Goal: Transaction & Acquisition: Purchase product/service

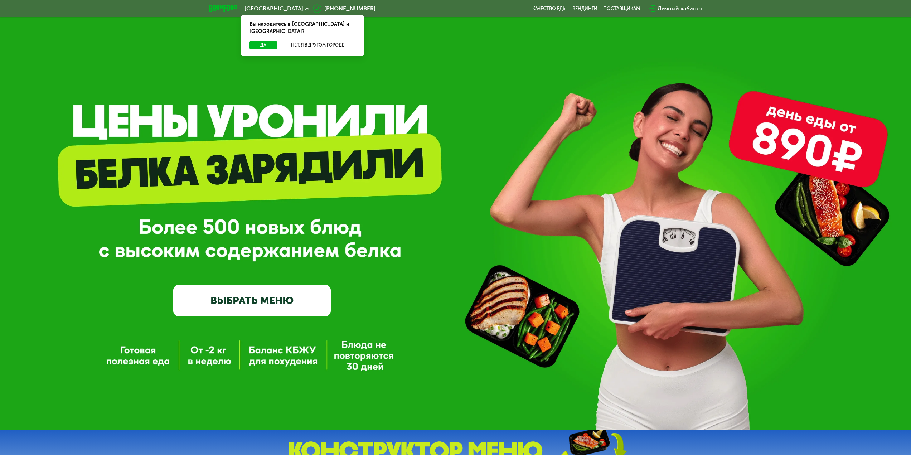
click at [263, 311] on link "ВЫБРАТЬ МЕНЮ" at bounding box center [251, 299] width 157 height 31
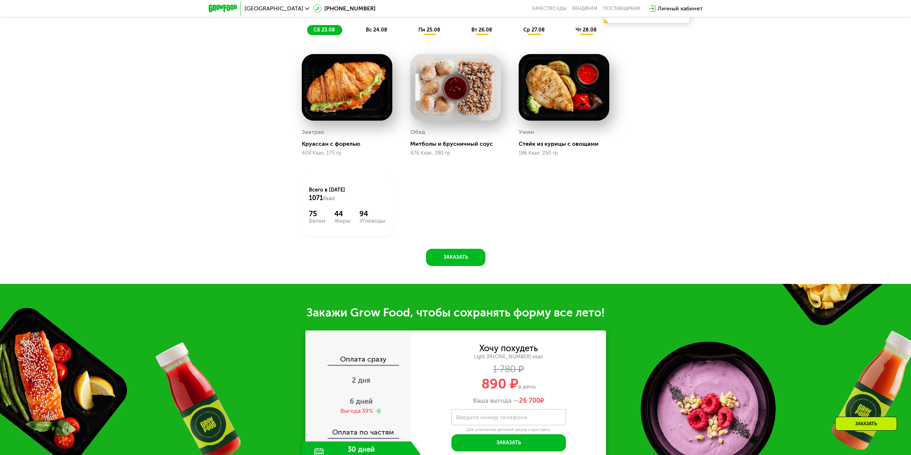
scroll to position [673, 0]
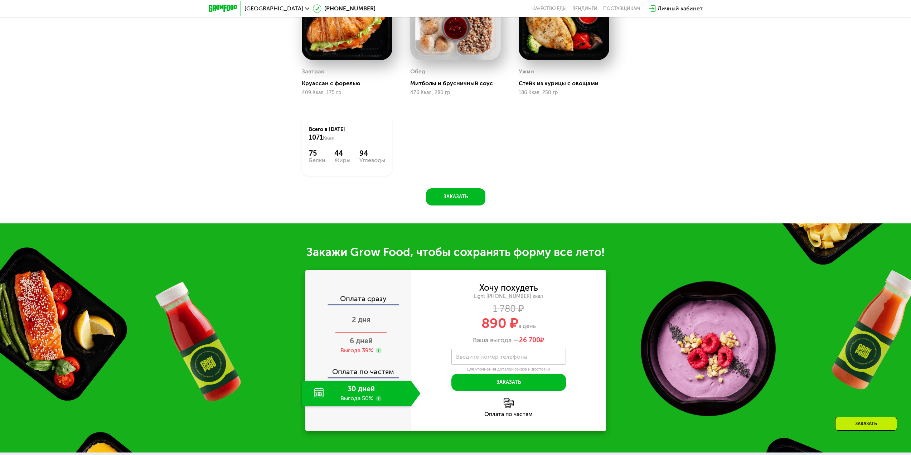
click at [359, 320] on span "2 дня" at bounding box center [361, 319] width 19 height 9
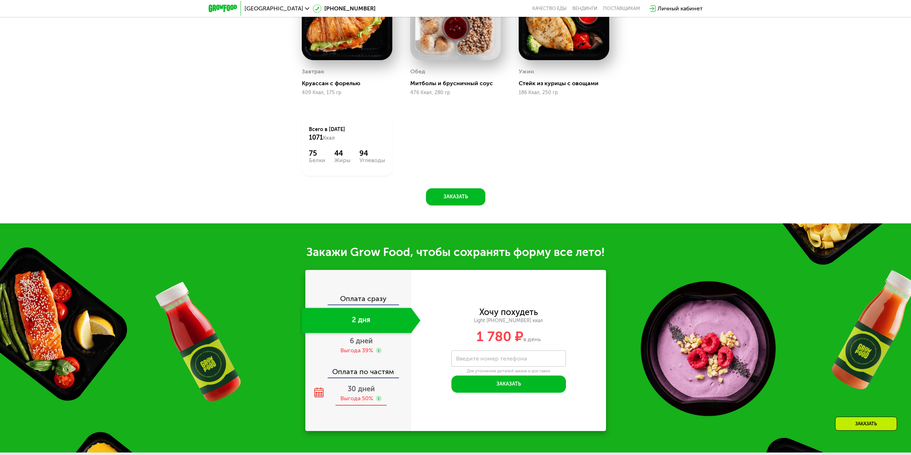
click at [362, 386] on div "30 дней Выгода 50%" at bounding box center [361, 393] width 119 height 25
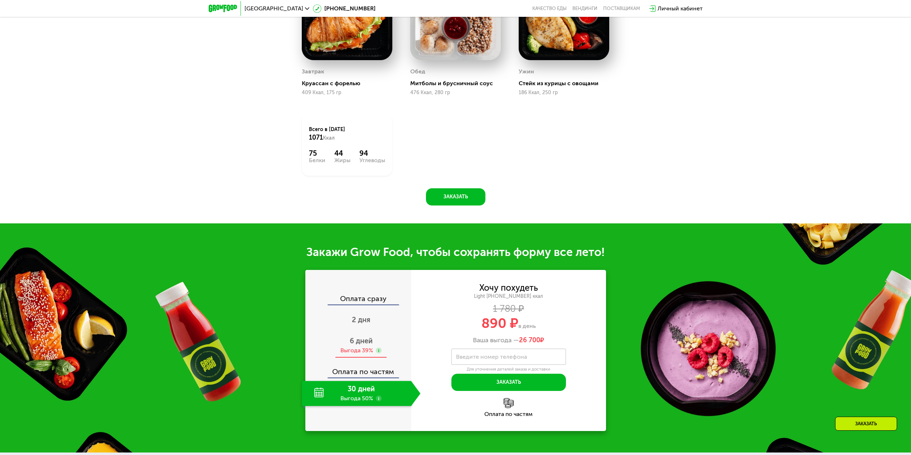
click at [360, 352] on div "Выгода 39%" at bounding box center [356, 350] width 33 height 8
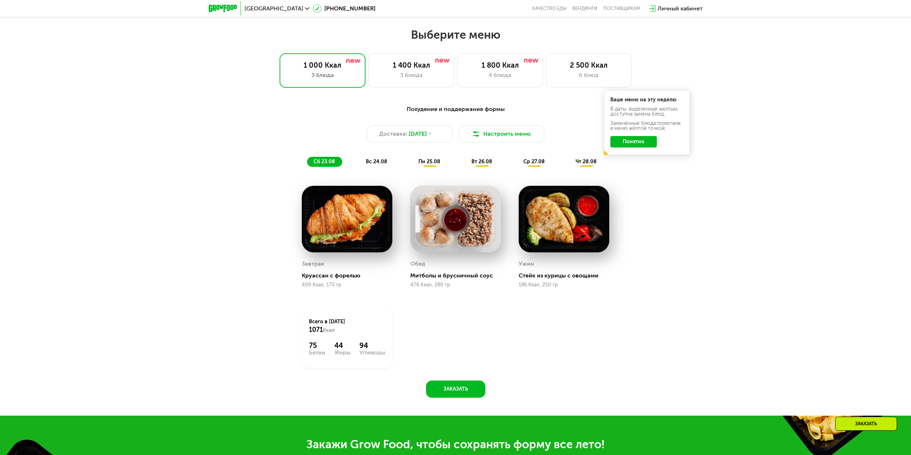
scroll to position [423, 0]
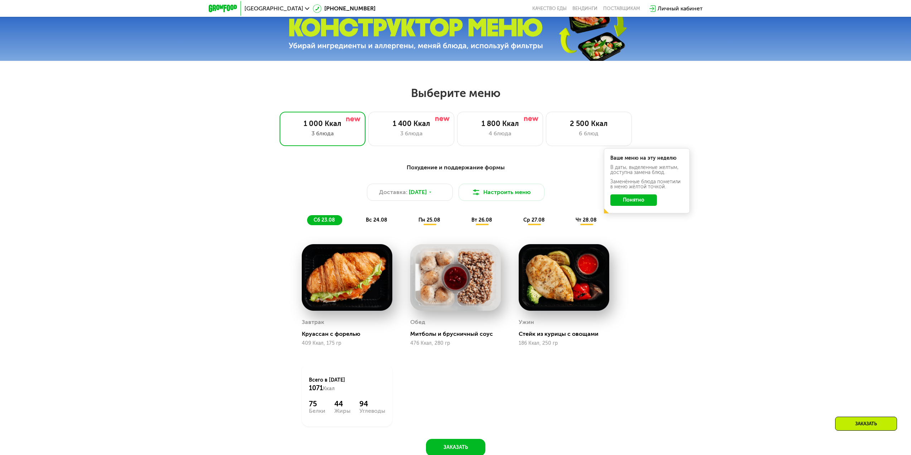
click at [375, 223] on span "вс 24.08" at bounding box center [376, 220] width 21 height 6
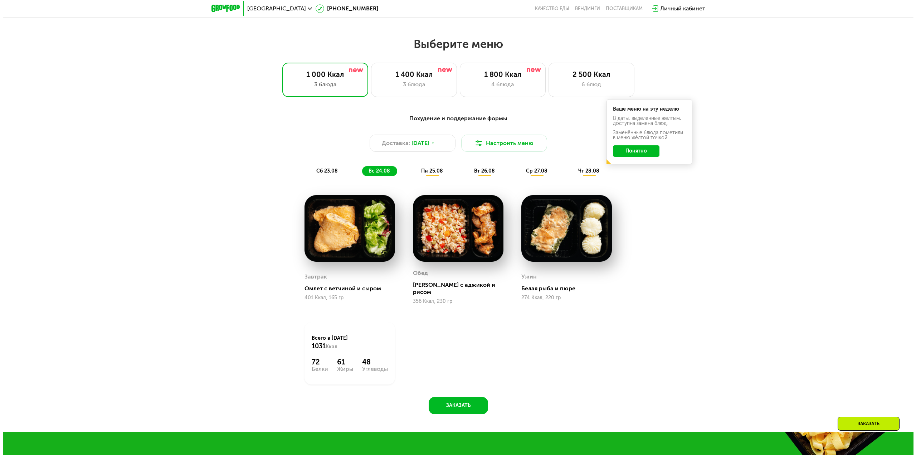
scroll to position [494, 0]
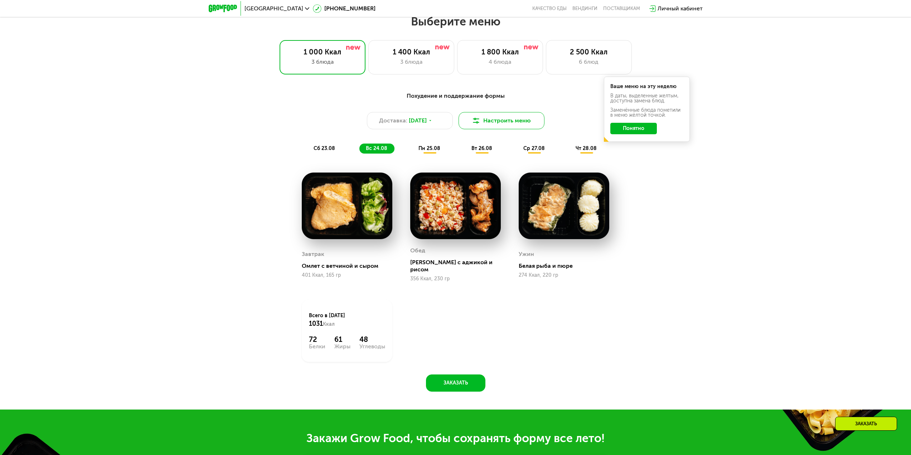
click at [479, 129] on button "Настроить меню" at bounding box center [501, 120] width 86 height 17
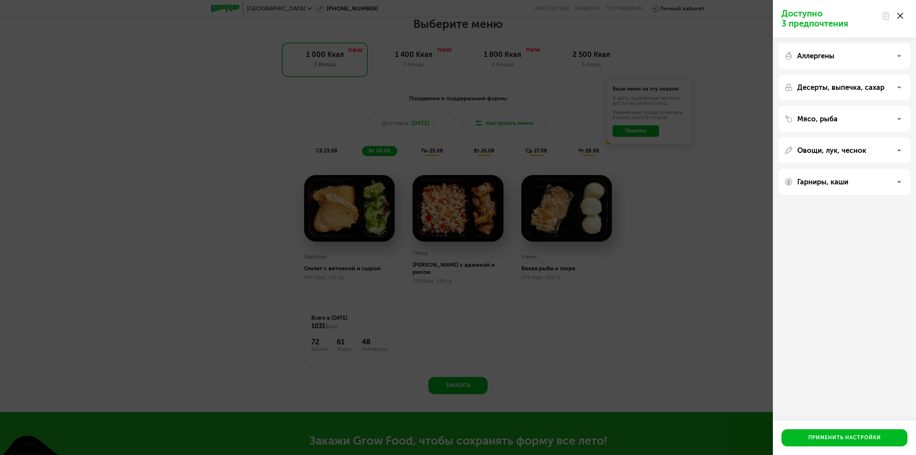
click at [849, 120] on div "Мясо, рыба" at bounding box center [844, 118] width 120 height 9
click at [865, 261] on div "Овощи, лук, чеснок" at bounding box center [845, 274] width 132 height 26
click at [895, 261] on div "Овощи, лук, чеснок" at bounding box center [845, 274] width 132 height 26
click at [892, 240] on div "Овощи, лук, чеснок" at bounding box center [844, 242] width 120 height 9
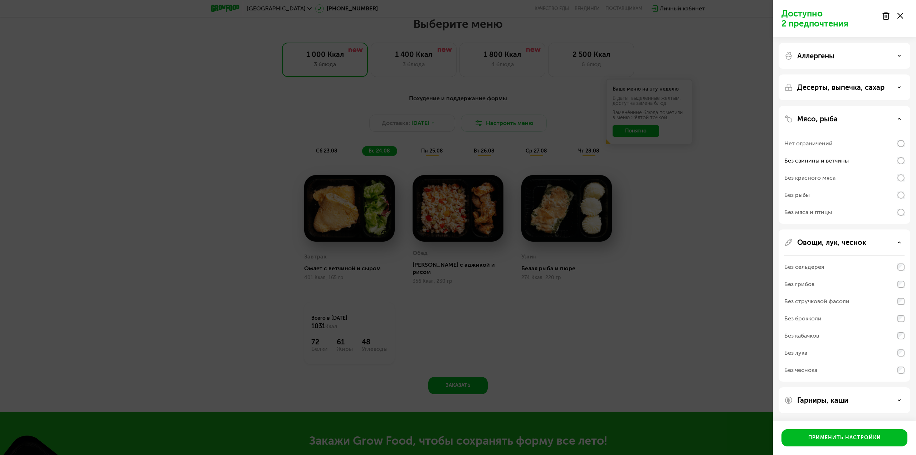
click at [847, 400] on p "Гарниры, каши" at bounding box center [822, 400] width 51 height 9
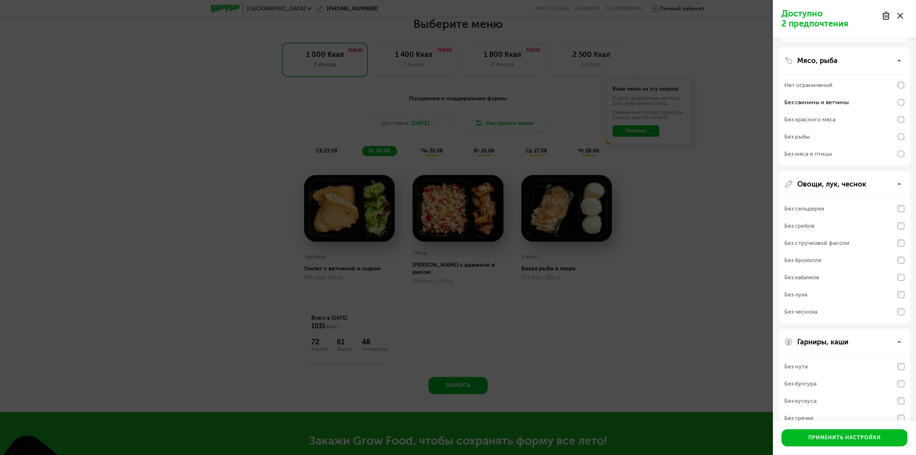
scroll to position [92, 0]
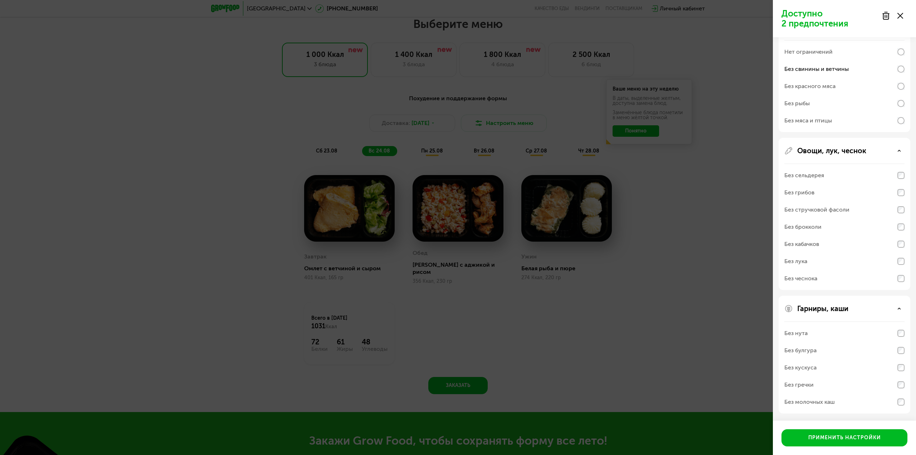
click at [845, 270] on div "Без молочных каш" at bounding box center [844, 261] width 120 height 17
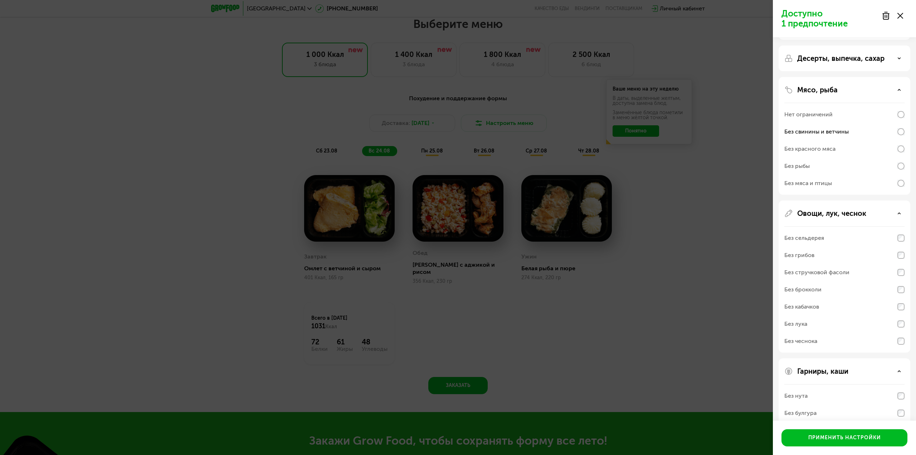
scroll to position [0, 0]
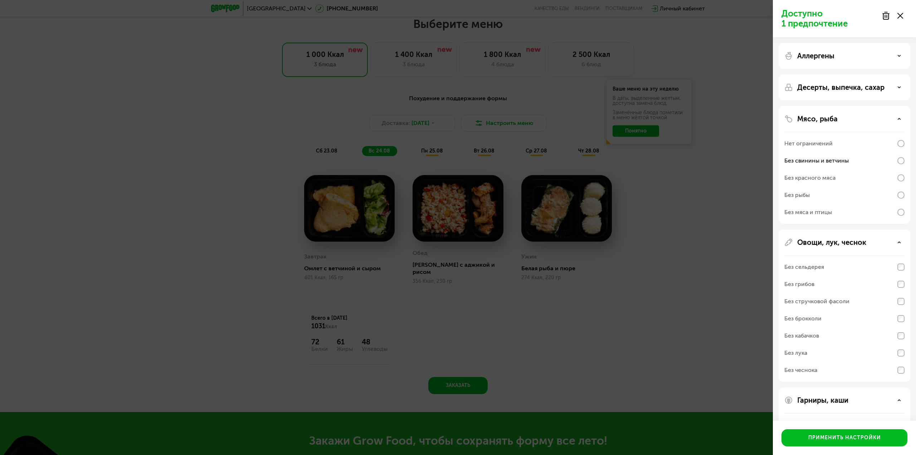
click at [839, 106] on div "Десерты, выпечка, сахар" at bounding box center [845, 165] width 132 height 118
click at [841, 89] on p "Десерты, выпечка, сахар" at bounding box center [840, 87] width 87 height 9
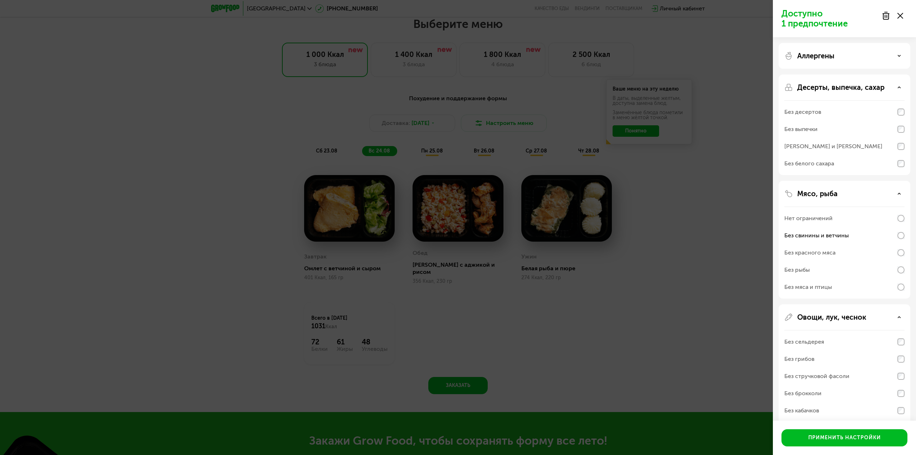
click at [845, 74] on div "Аллергены" at bounding box center [845, 124] width 132 height 101
click at [847, 57] on div "Аллергены" at bounding box center [844, 56] width 120 height 9
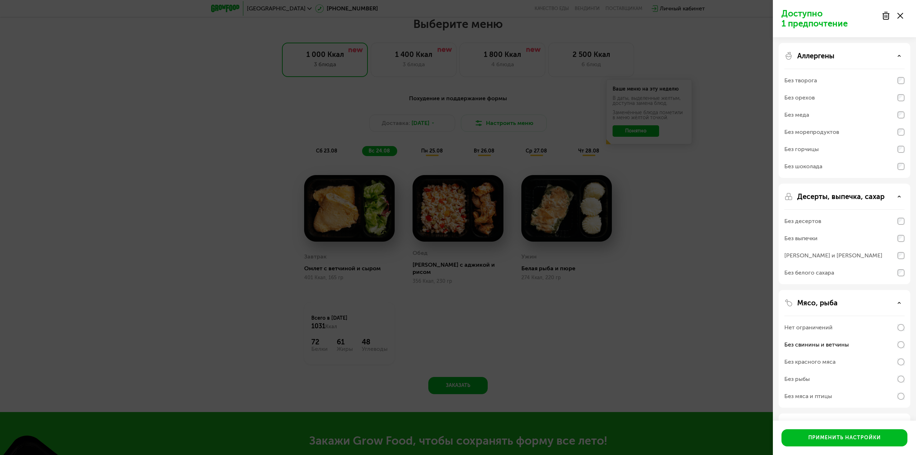
click at [829, 115] on div "Без меда" at bounding box center [844, 114] width 120 height 17
click at [803, 152] on div "Без горчицы" at bounding box center [801, 149] width 34 height 9
click at [882, 151] on div "Без горчицы" at bounding box center [844, 149] width 120 height 17
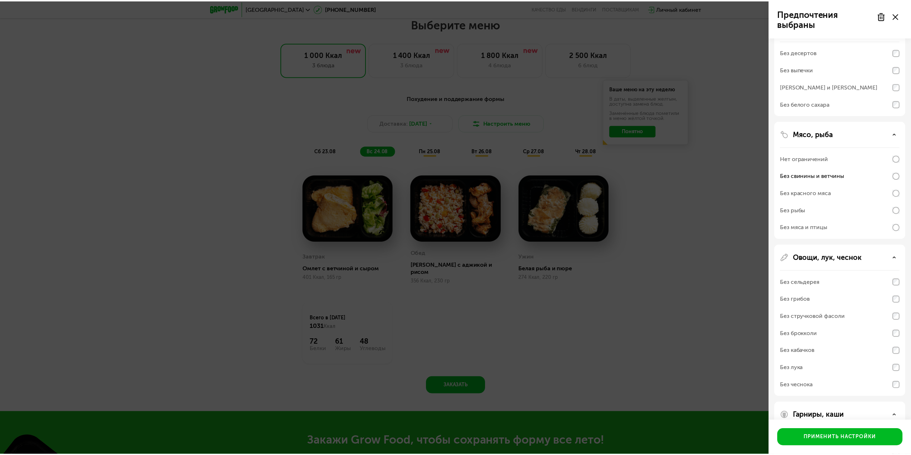
scroll to position [276, 0]
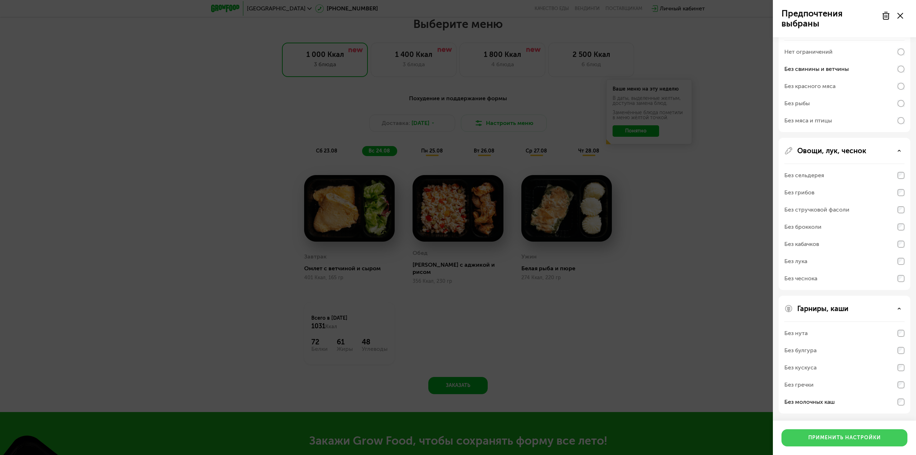
click at [858, 443] on button "Применить настройки" at bounding box center [844, 437] width 126 height 17
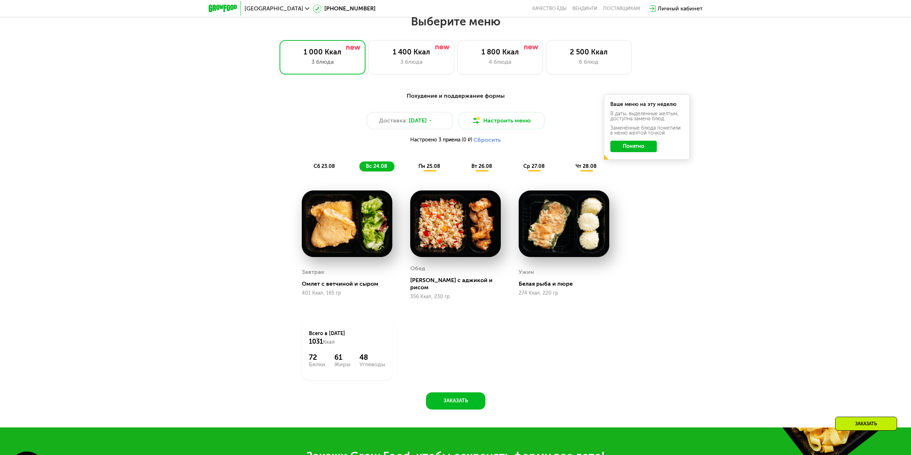
click at [435, 169] on span "пн 25.08" at bounding box center [429, 166] width 22 height 6
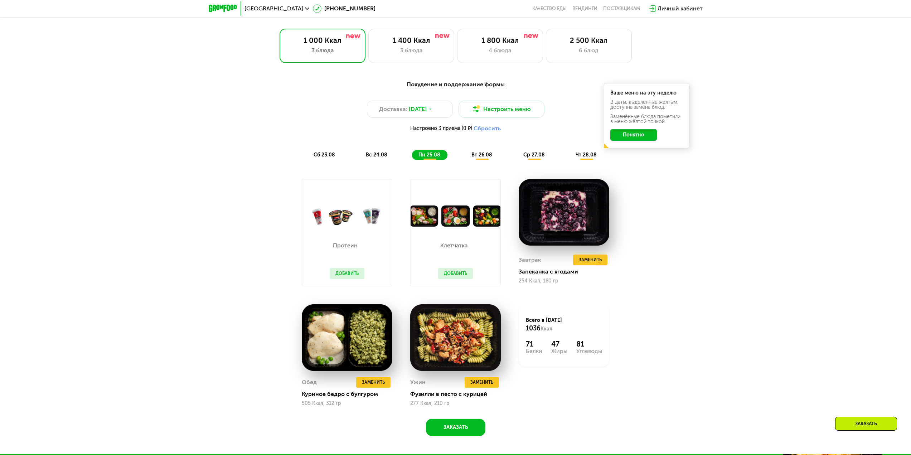
scroll to position [530, 0]
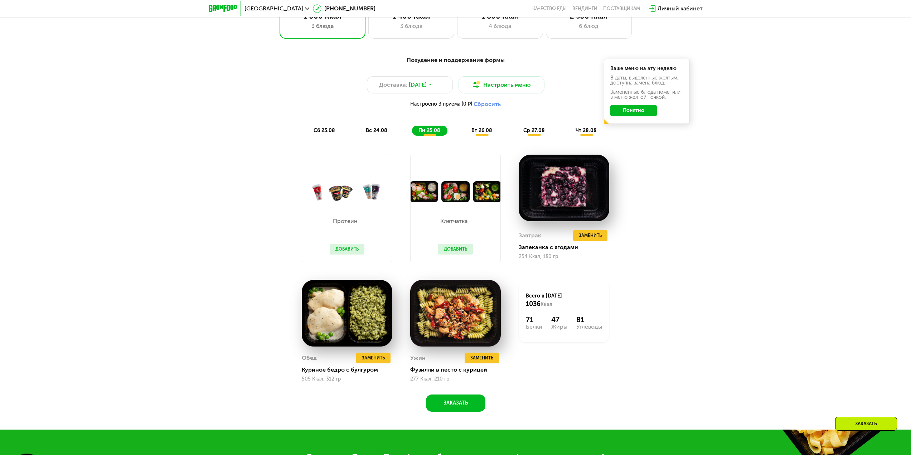
click at [485, 130] on span "вт 26.08" at bounding box center [481, 130] width 21 height 6
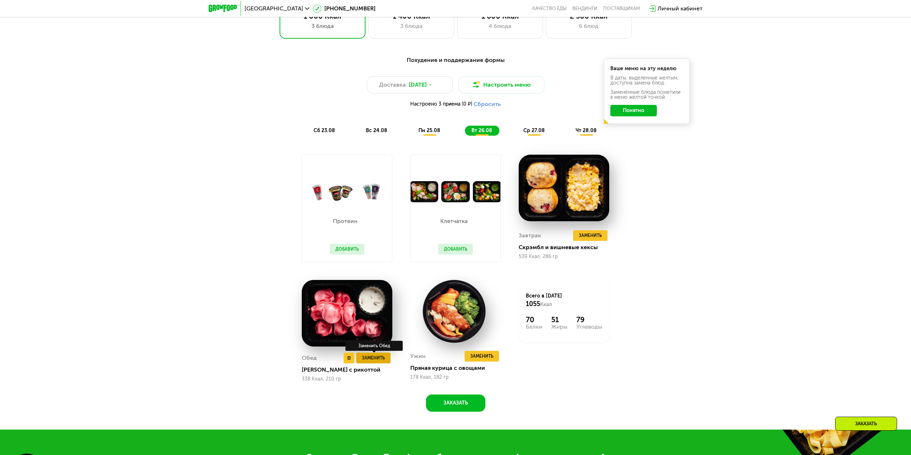
click at [369, 361] on span "Заменить" at bounding box center [373, 357] width 23 height 7
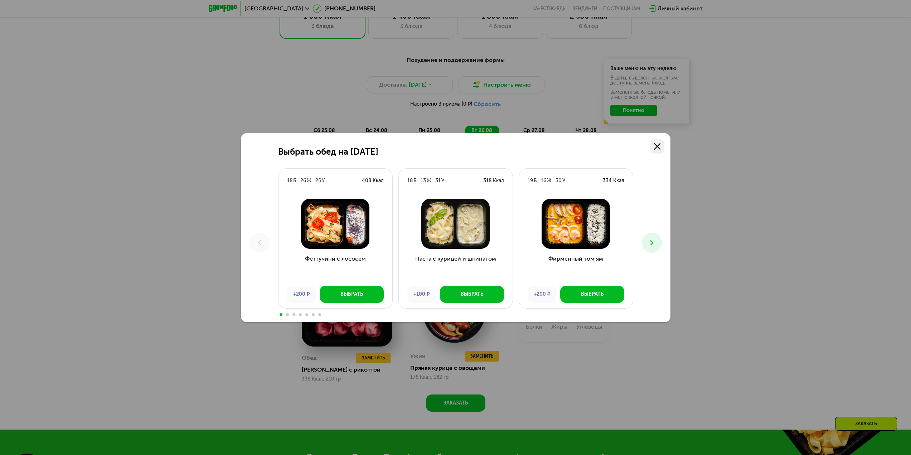
click at [660, 146] on link at bounding box center [657, 146] width 14 height 14
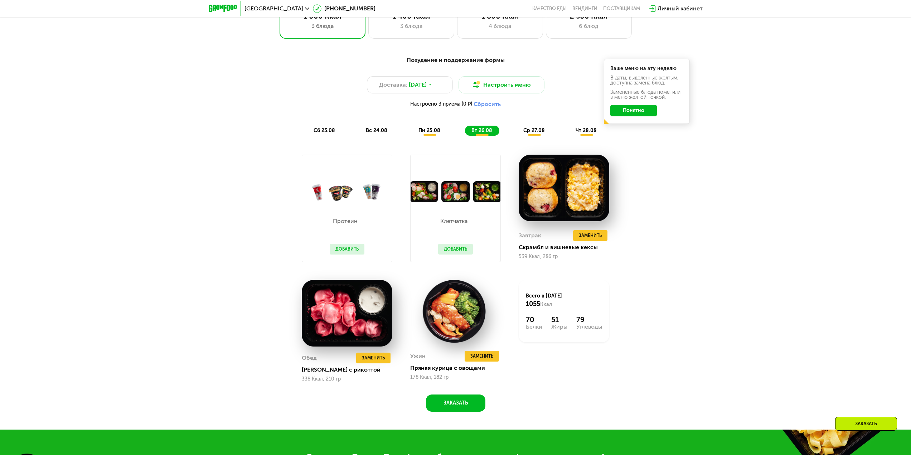
click at [538, 132] on span "ср 27.08" at bounding box center [533, 130] width 21 height 6
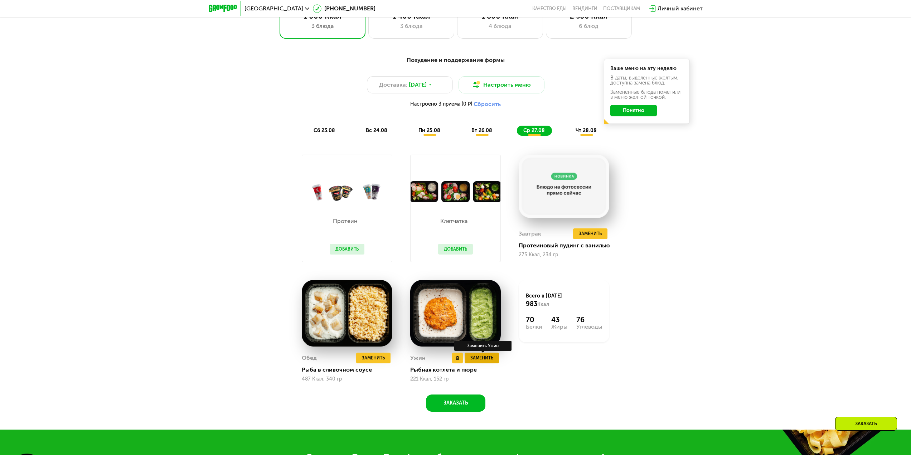
click at [492, 361] on span "Заменить" at bounding box center [481, 357] width 23 height 7
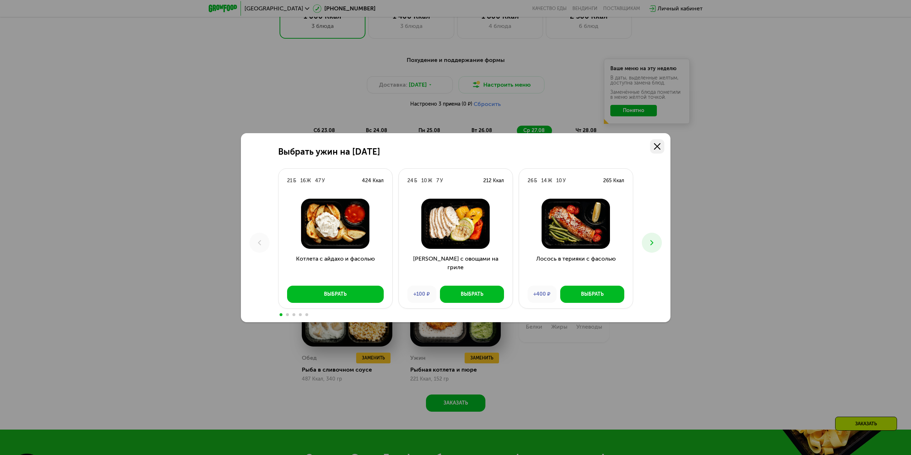
click at [657, 141] on link at bounding box center [657, 146] width 14 height 14
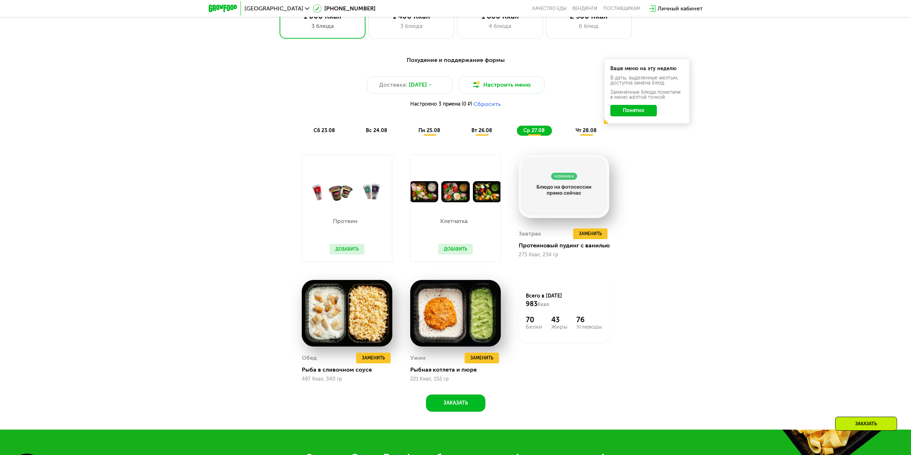
click at [576, 133] on span "чт 28.08" at bounding box center [585, 130] width 21 height 6
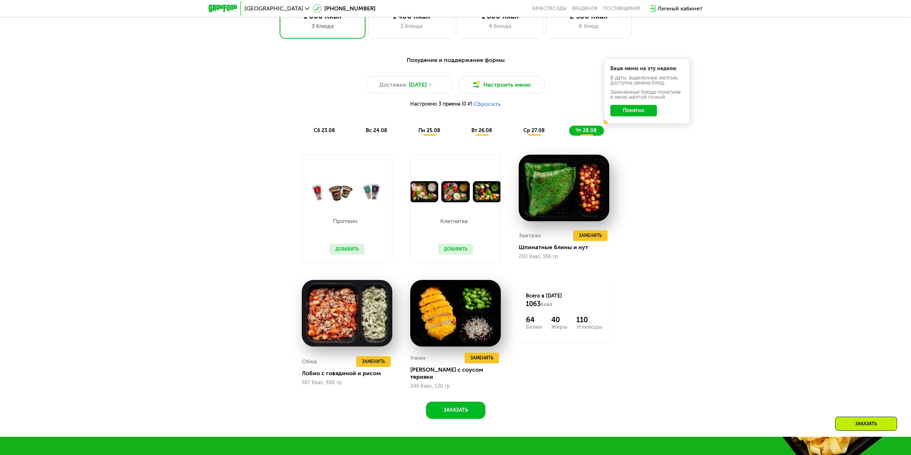
click at [630, 113] on button "Понятно" at bounding box center [633, 110] width 47 height 11
click at [431, 133] on span "пн 25.08" at bounding box center [429, 130] width 22 height 6
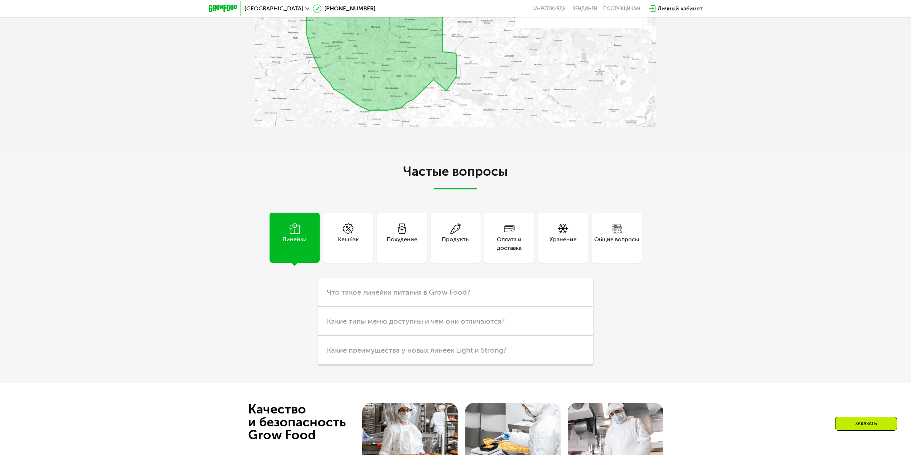
scroll to position [2033, 0]
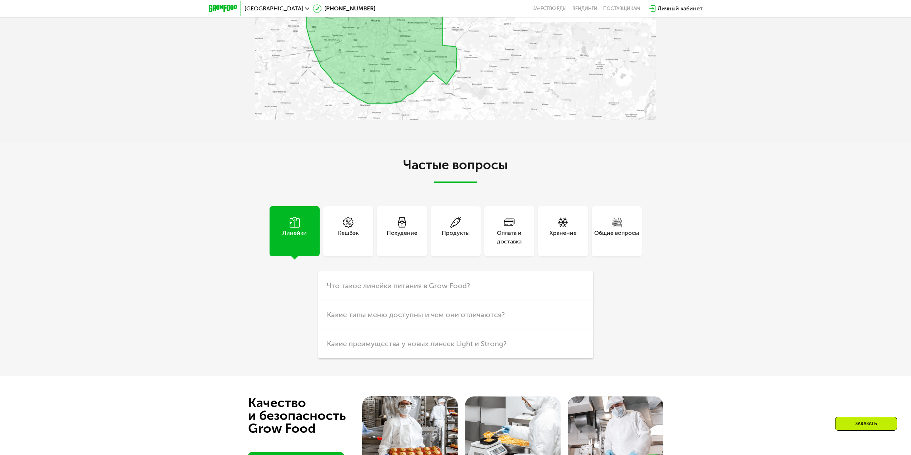
click at [399, 234] on div "Похудение" at bounding box center [401, 237] width 31 height 17
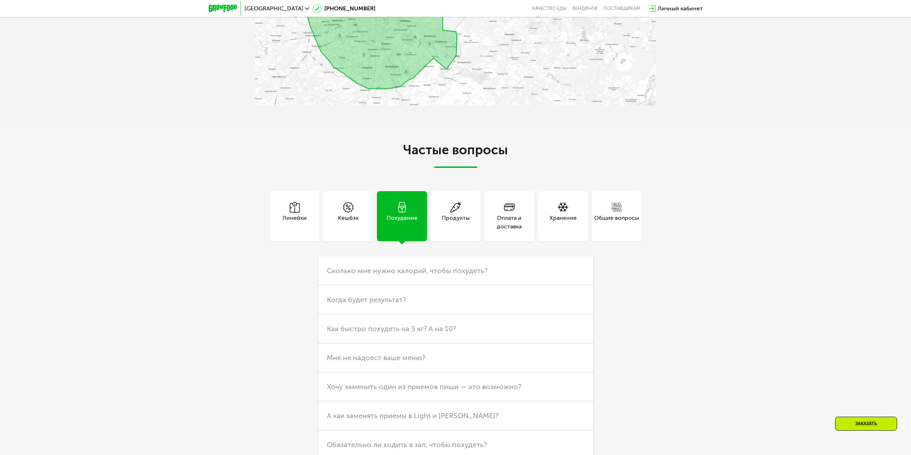
scroll to position [2140, 0]
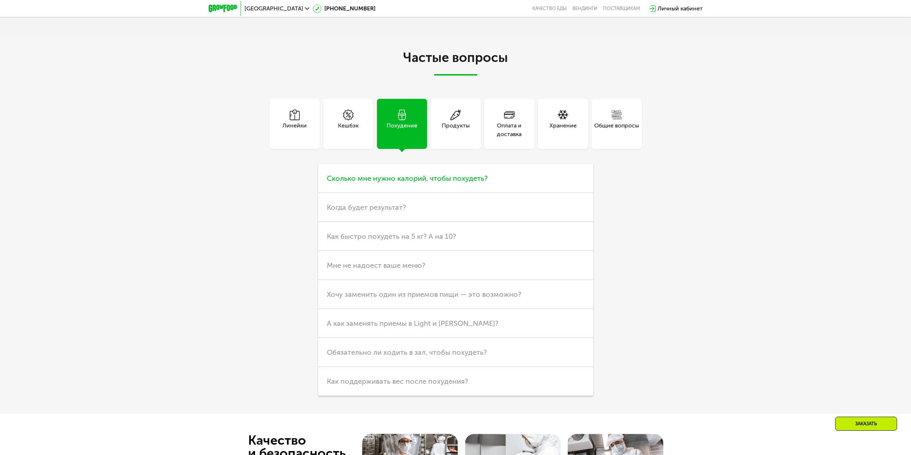
click at [496, 186] on h3 "Сколько мне нужно калорий, чтобы похудеть?" at bounding box center [455, 178] width 275 height 29
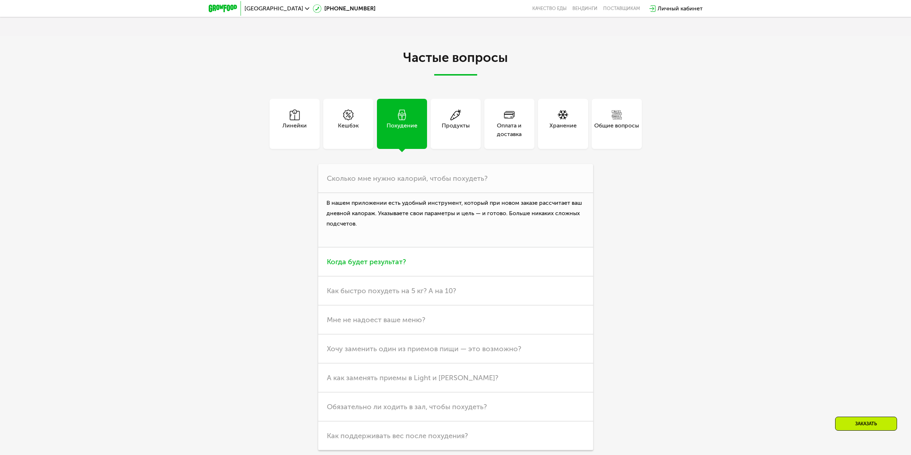
click at [437, 266] on h3 "Когда будет результат?" at bounding box center [455, 261] width 275 height 29
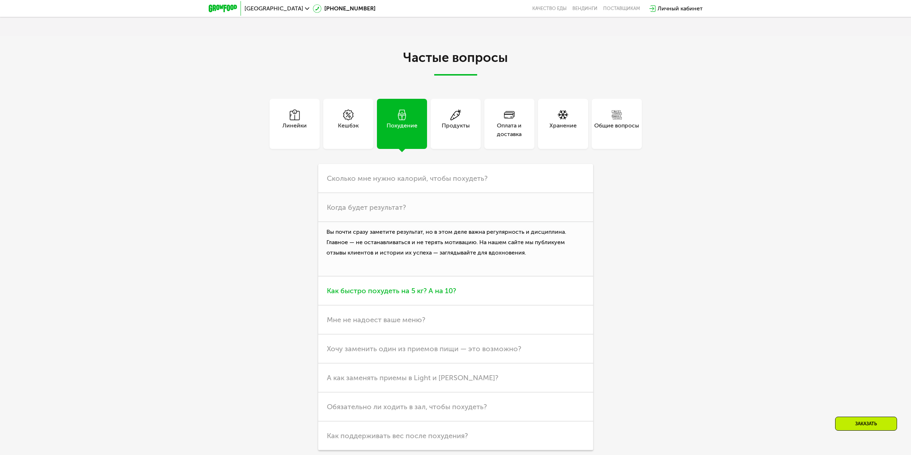
click at [475, 294] on h3 "Как быстро похудеть на 5 кг? А на 10?" at bounding box center [455, 290] width 275 height 29
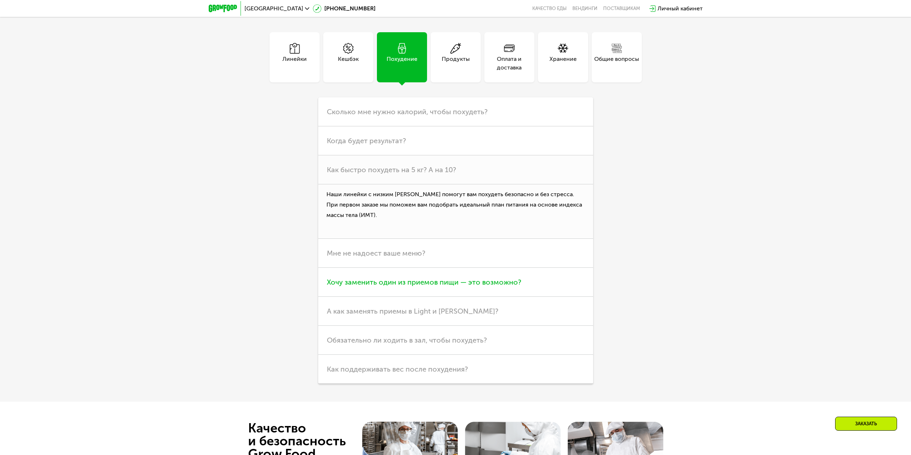
scroll to position [2212, 0]
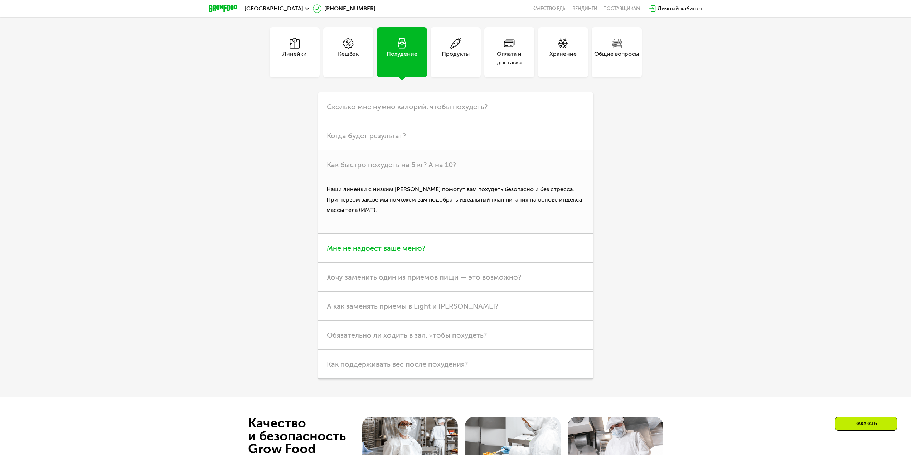
click at [488, 248] on h3 "Мне не надоест ваше меню?" at bounding box center [455, 248] width 275 height 29
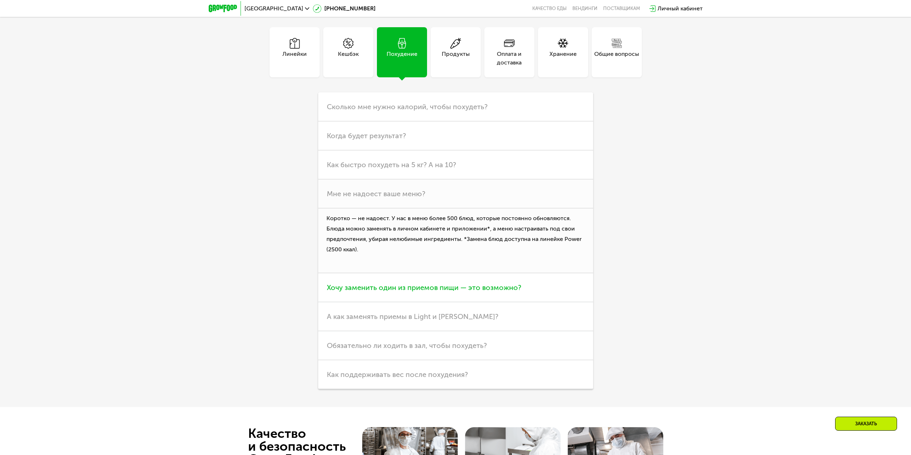
click at [482, 287] on span "Хочу заменить один из приемов пищи — это возможно?" at bounding box center [424, 287] width 194 height 9
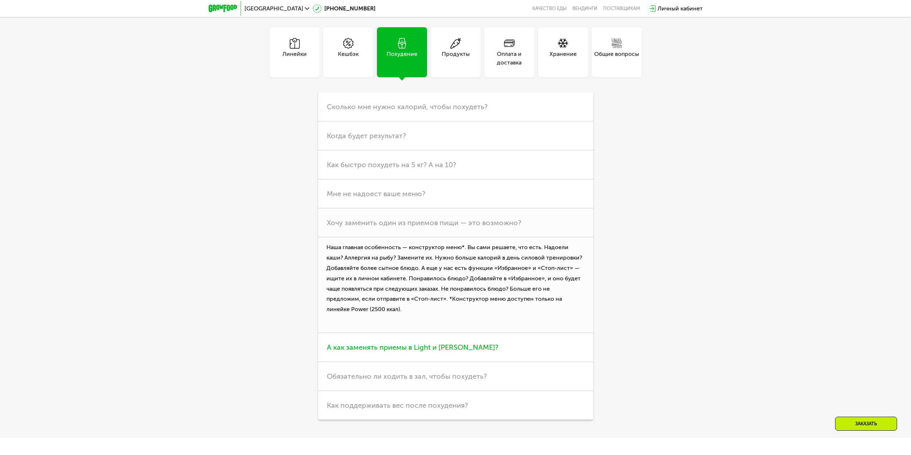
click at [536, 337] on h3 "А как заменять приемы в Light и [PERSON_NAME]?" at bounding box center [455, 347] width 275 height 29
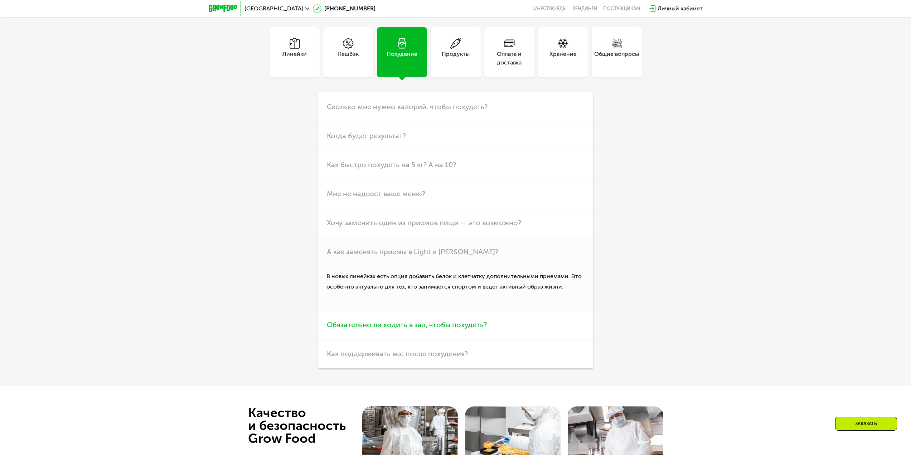
click at [510, 318] on h3 "Обязательно ли ходить в зал, чтобы похудеть?" at bounding box center [455, 324] width 275 height 29
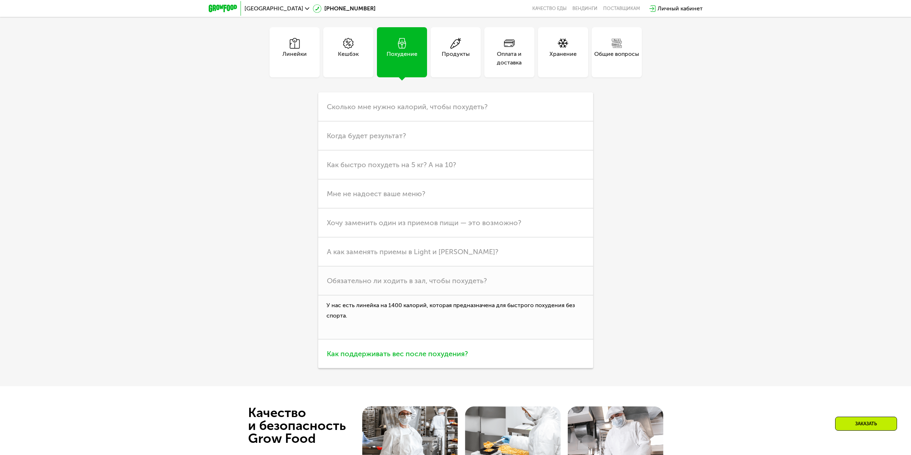
click at [500, 355] on h3 "Как поддерживать вес после похудения?" at bounding box center [455, 353] width 275 height 29
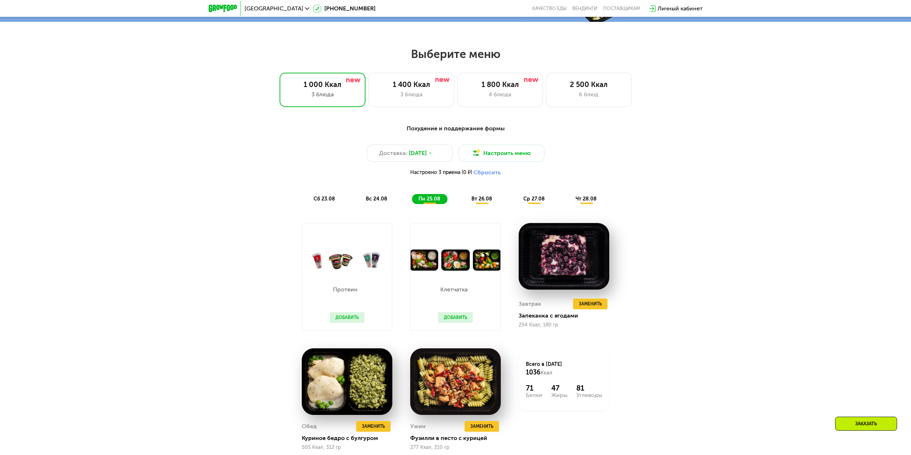
scroll to position [502, 0]
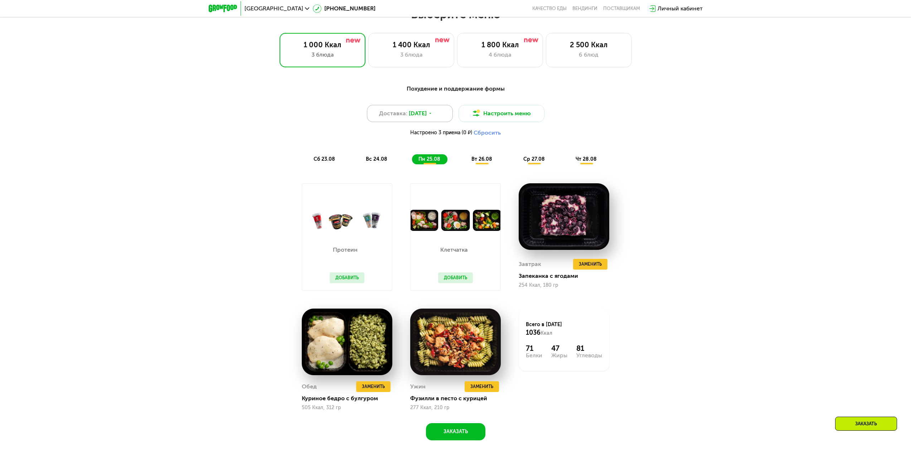
click at [421, 117] on span "[DATE]" at bounding box center [418, 113] width 18 height 9
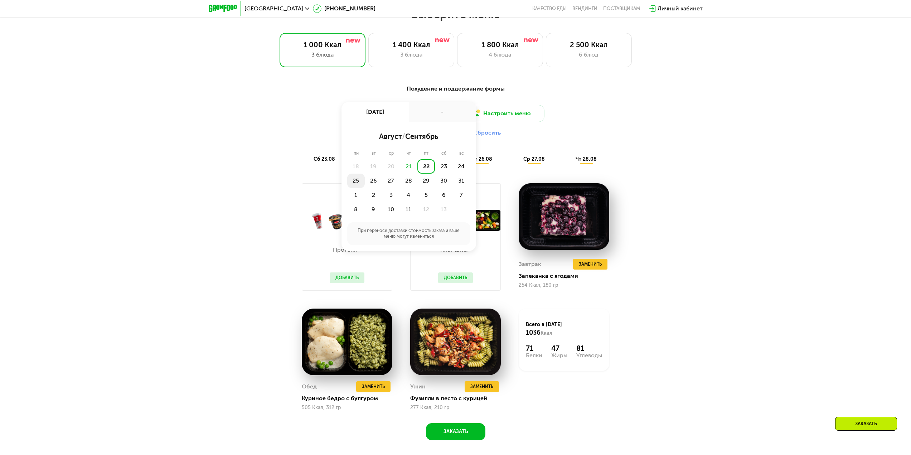
click at [365, 186] on div "25" at bounding box center [374, 181] width 18 height 14
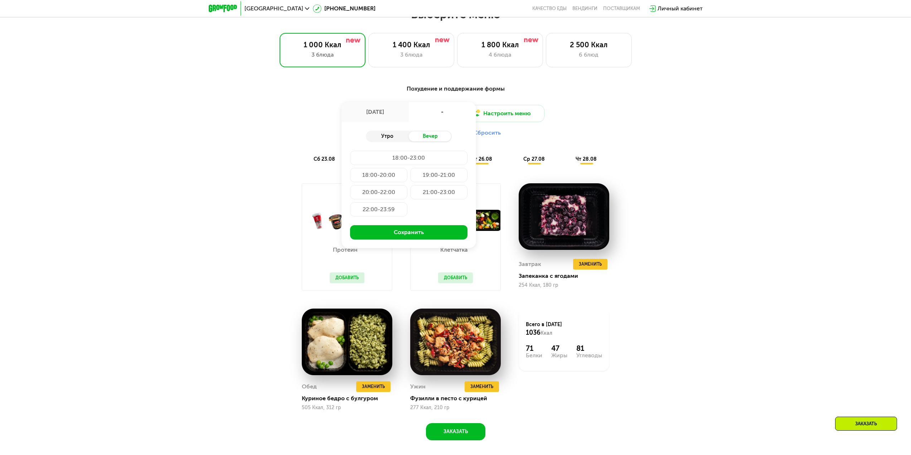
click at [403, 141] on div "Утро" at bounding box center [387, 136] width 43 height 10
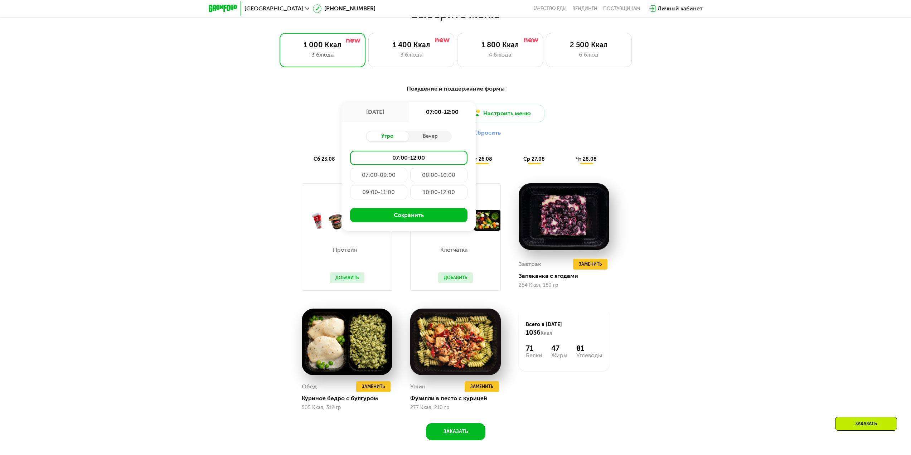
click at [625, 132] on div "Настроено 3 приема (0 ₽) Сбросить" at bounding box center [456, 132] width 424 height 7
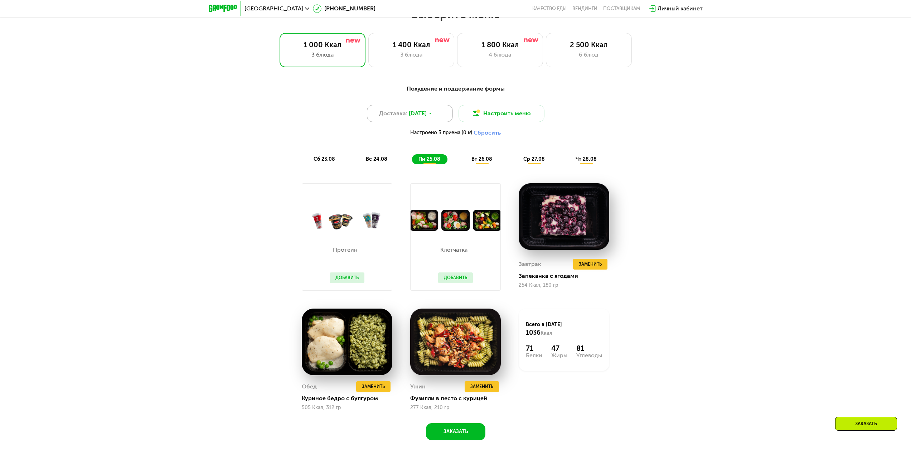
click at [432, 116] on icon at bounding box center [430, 113] width 4 height 4
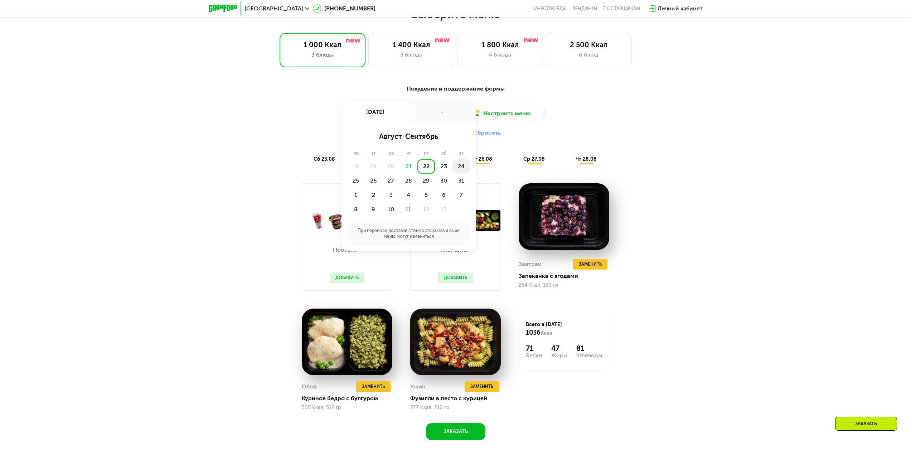
click at [365, 174] on div "24" at bounding box center [356, 181] width 18 height 14
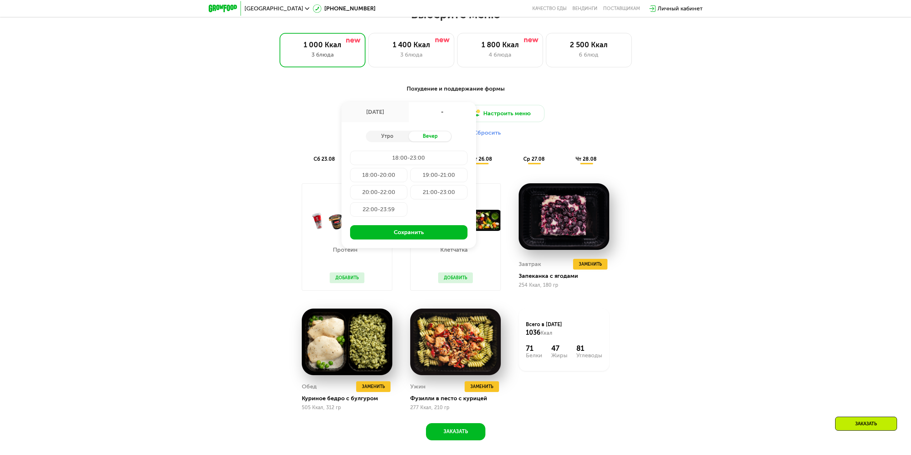
click at [407, 202] on div "21:00-23:00" at bounding box center [378, 209] width 57 height 14
click at [450, 239] on button "Сохранить" at bounding box center [408, 232] width 117 height 14
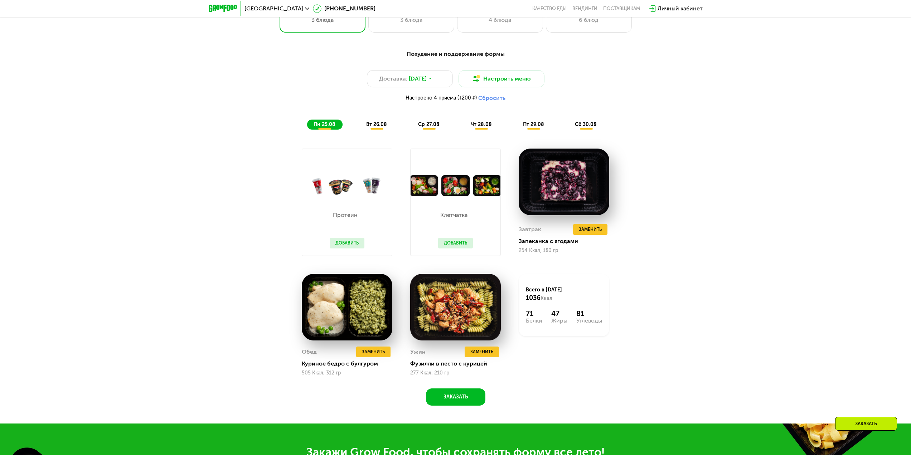
scroll to position [537, 0]
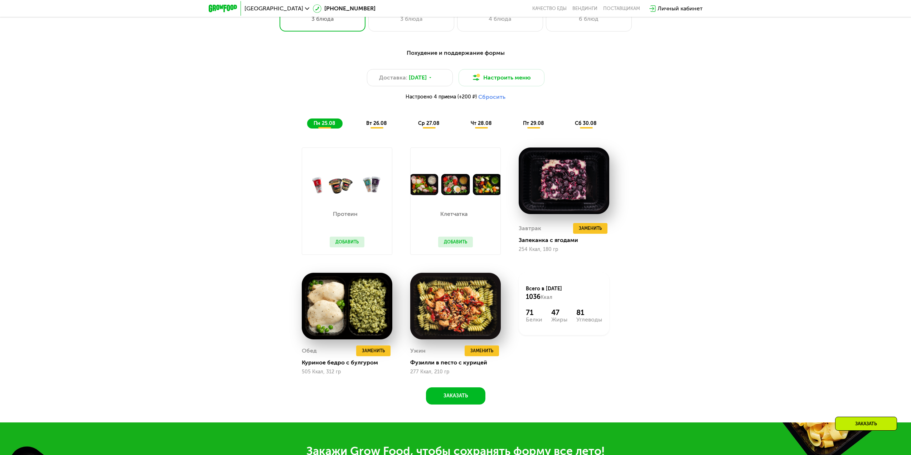
click at [380, 126] on span "вт 26.08" at bounding box center [376, 123] width 21 height 6
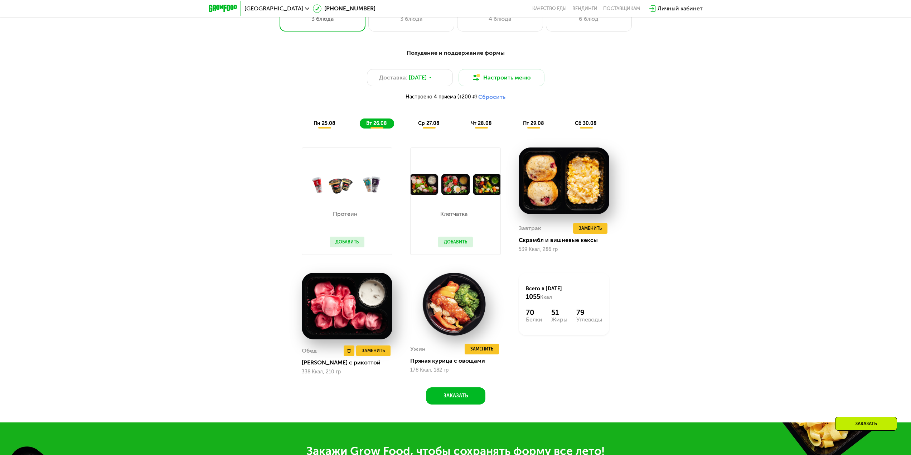
click at [348, 315] on img at bounding box center [347, 306] width 91 height 67
drag, startPoint x: 302, startPoint y: 366, endPoint x: 366, endPoint y: 365, distance: 64.4
click at [366, 365] on div "Обед Удалить Обед Заменить Заменить [PERSON_NAME] с рикоттой 338 Ккал, 210 гр" at bounding box center [347, 324] width 108 height 120
copy div "[PERSON_NAME] с рикоттой"
click at [762, 330] on div "Похудение и поддержание формы Доставка: [DATE] Настроить меню Настроено 4 прием…" at bounding box center [455, 231] width 911 height 384
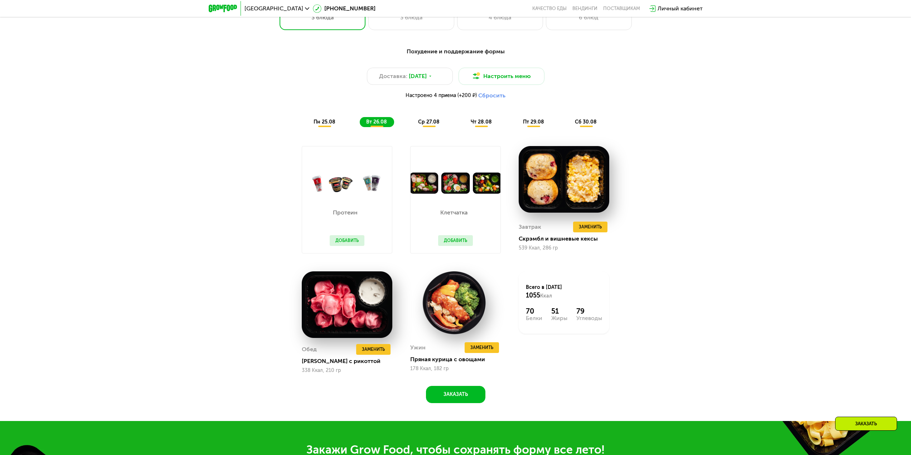
scroll to position [502, 0]
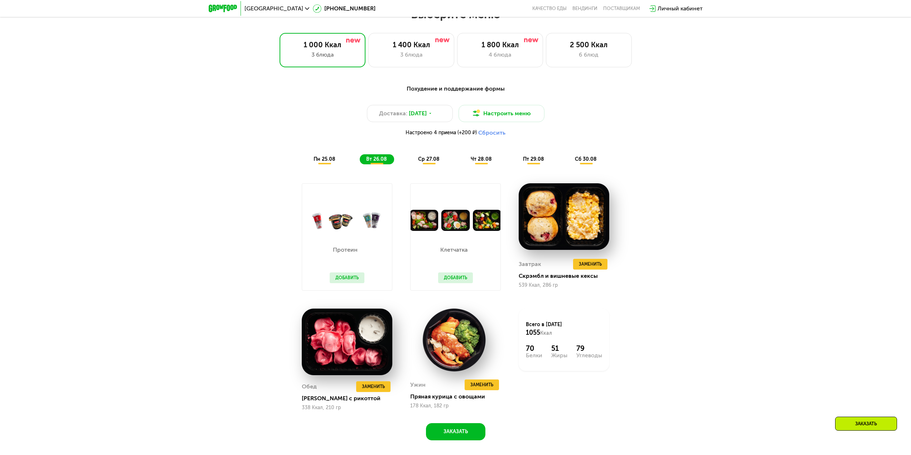
click at [433, 162] on span "ср 27.08" at bounding box center [428, 159] width 21 height 6
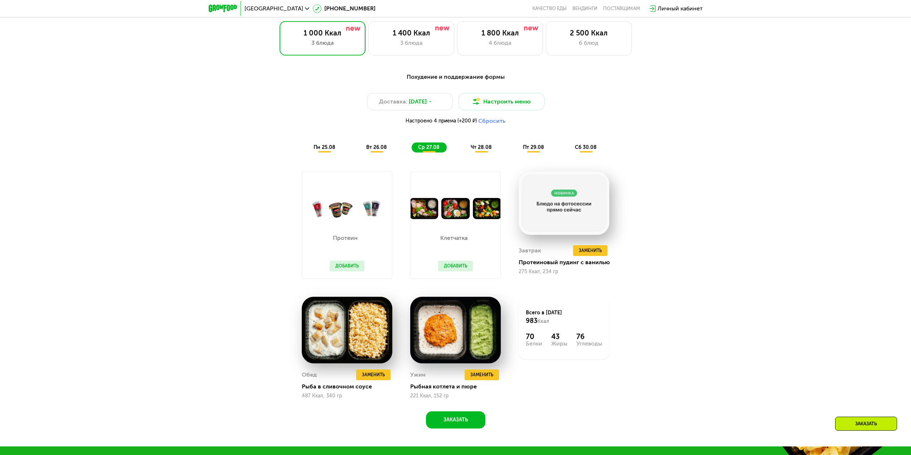
scroll to position [537, 0]
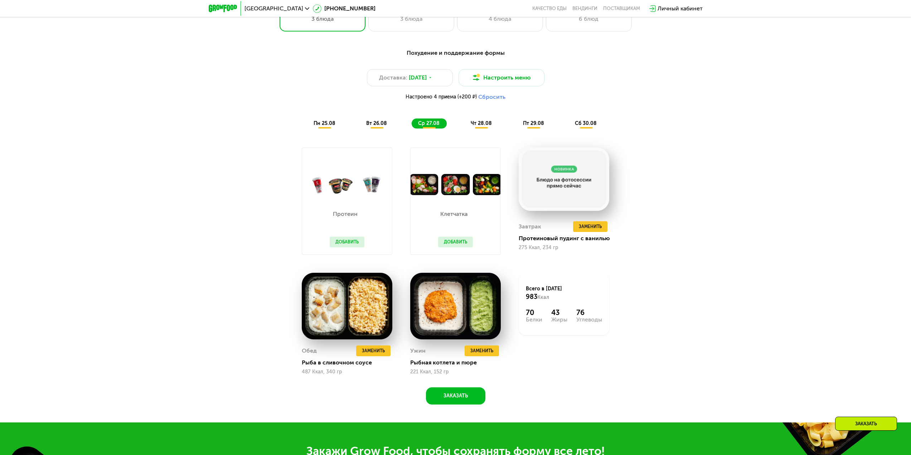
click at [484, 126] on span "чт 28.08" at bounding box center [481, 123] width 21 height 6
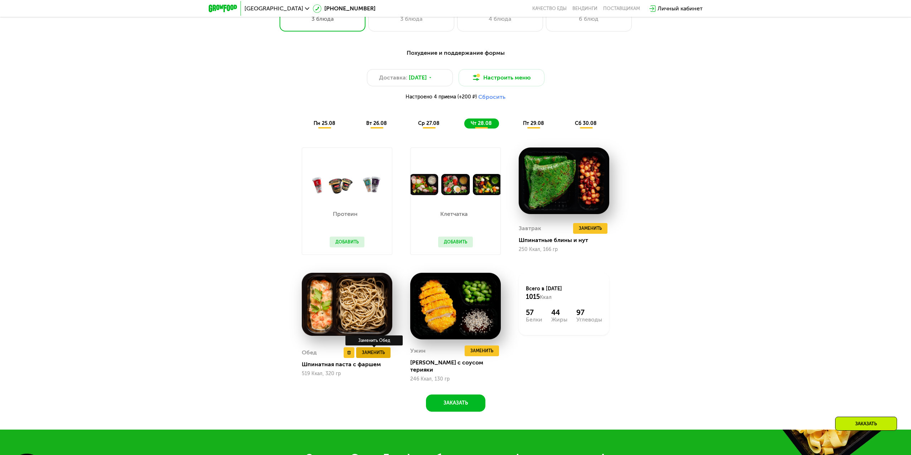
click at [375, 353] on span "Заменить" at bounding box center [373, 352] width 23 height 7
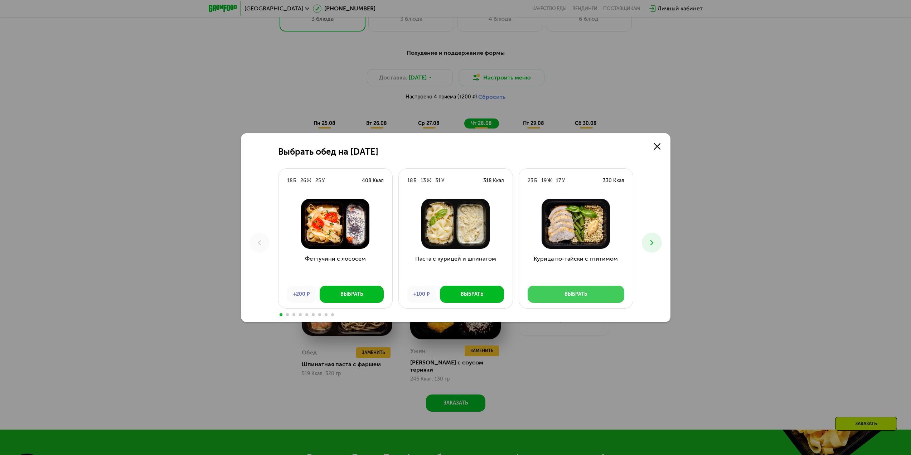
click at [566, 297] on div "Выбрать" at bounding box center [575, 294] width 23 height 7
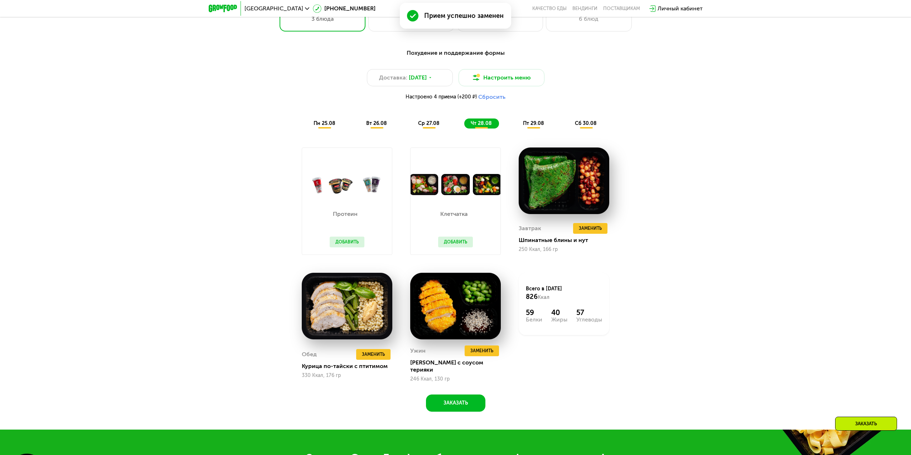
click at [528, 126] on span "пт 29.08" at bounding box center [533, 123] width 21 height 6
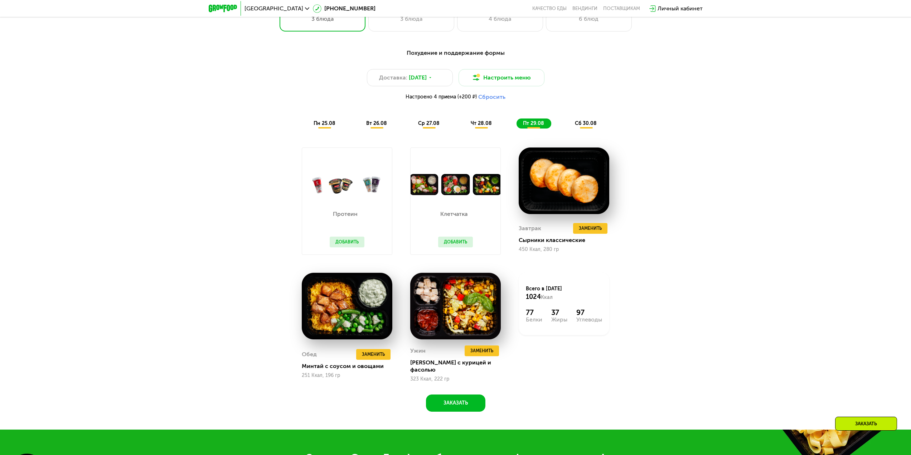
click at [598, 124] on div "сб 30.08" at bounding box center [585, 123] width 35 height 10
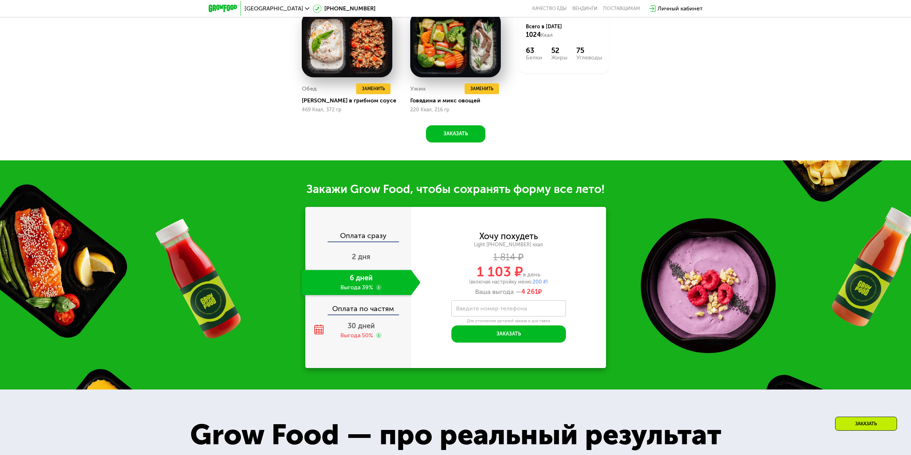
scroll to position [824, 0]
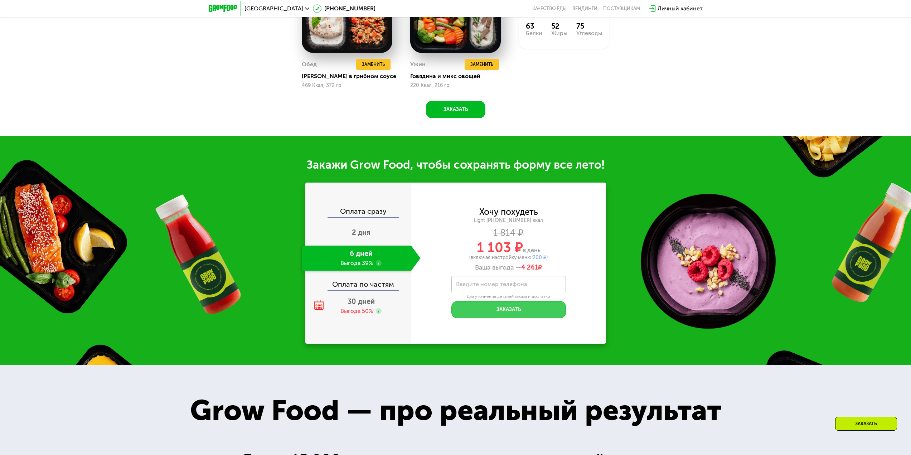
click at [510, 313] on button "Заказать" at bounding box center [508, 309] width 114 height 17
click at [518, 286] on label "Введите номер телефона" at bounding box center [491, 284] width 71 height 4
click at [518, 289] on input "Введите номер телефона" at bounding box center [508, 284] width 114 height 16
